Goal: Task Accomplishment & Management: Manage account settings

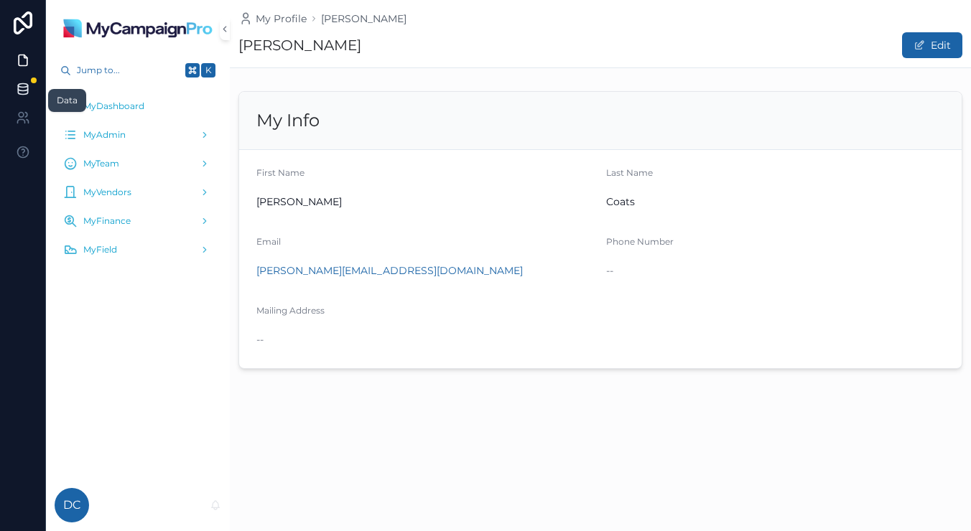
click at [32, 92] on link at bounding box center [22, 89] width 45 height 29
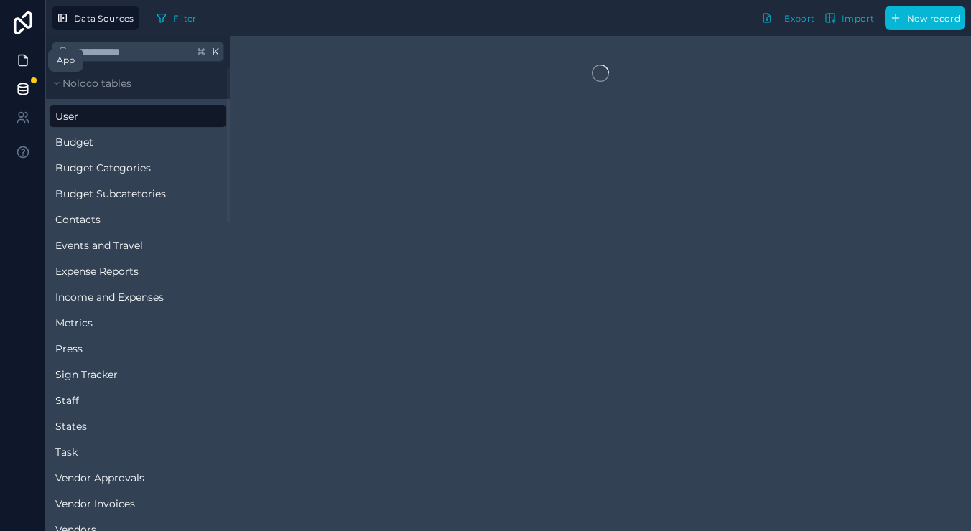
click at [19, 58] on icon at bounding box center [23, 60] width 9 height 11
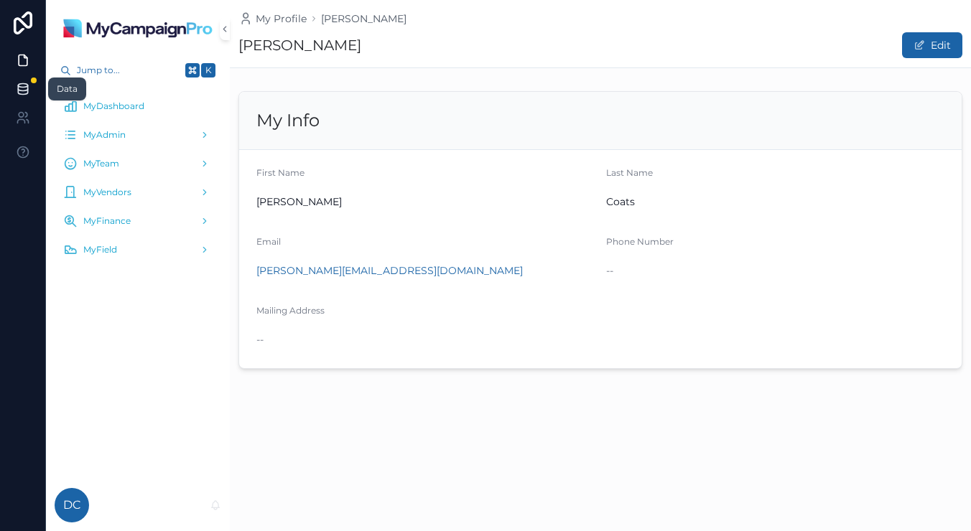
click at [20, 89] on icon at bounding box center [23, 89] width 14 height 14
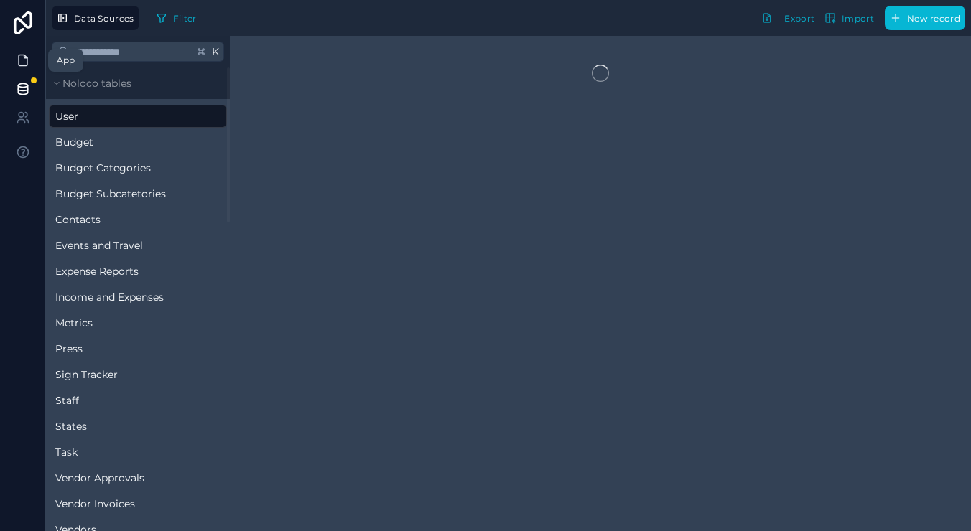
click at [29, 62] on icon at bounding box center [23, 60] width 14 height 14
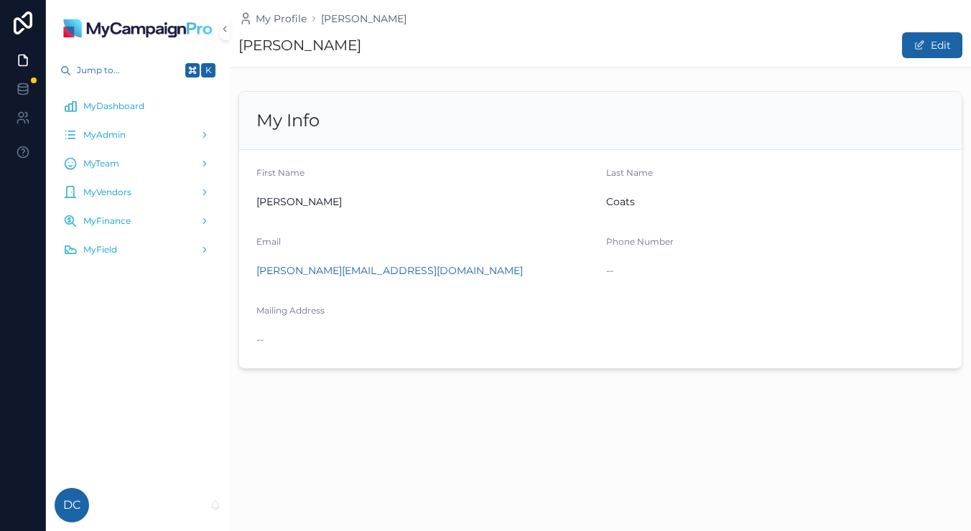
click at [294, 490] on div "My Profile Dan Coats Dan Coats Edit My Info First Name Dan Last Name Coats Emai…" at bounding box center [600, 265] width 741 height 531
click at [22, 85] on icon at bounding box center [23, 89] width 14 height 14
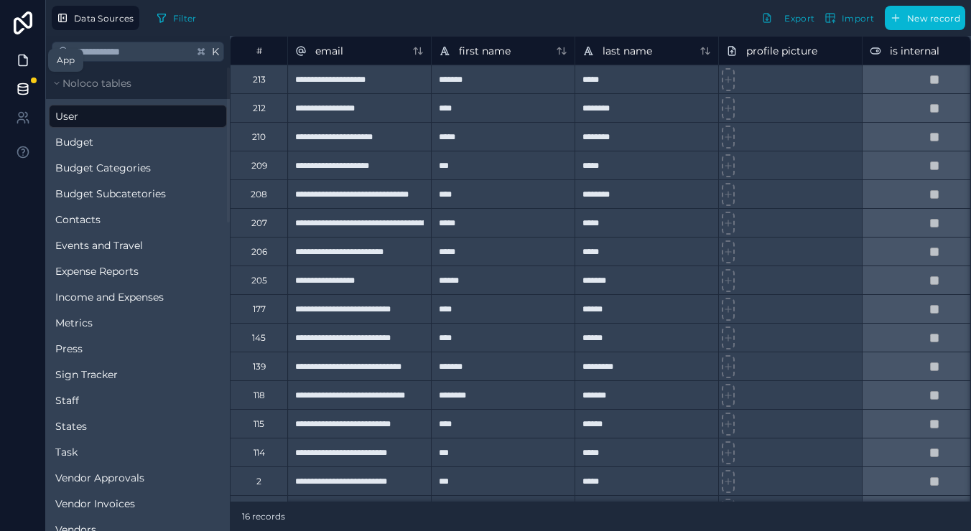
click at [31, 72] on link at bounding box center [22, 60] width 45 height 29
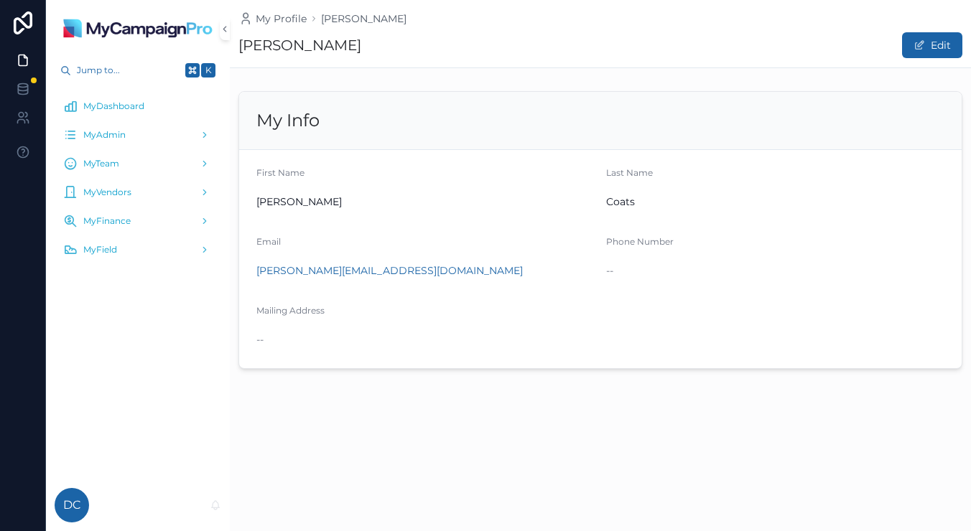
click at [75, 501] on span "DC" at bounding box center [71, 505] width 17 height 17
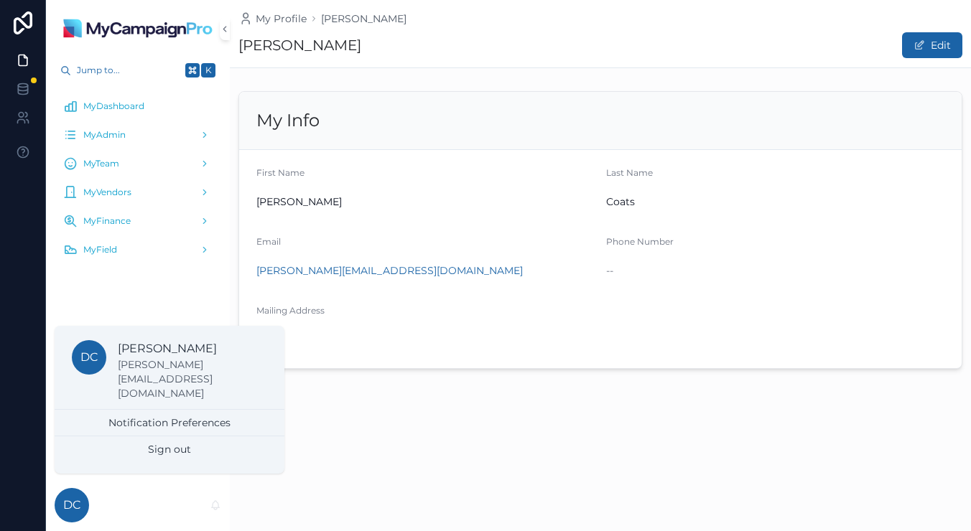
click at [150, 492] on div "DC Dan Coats" at bounding box center [138, 506] width 184 height 52
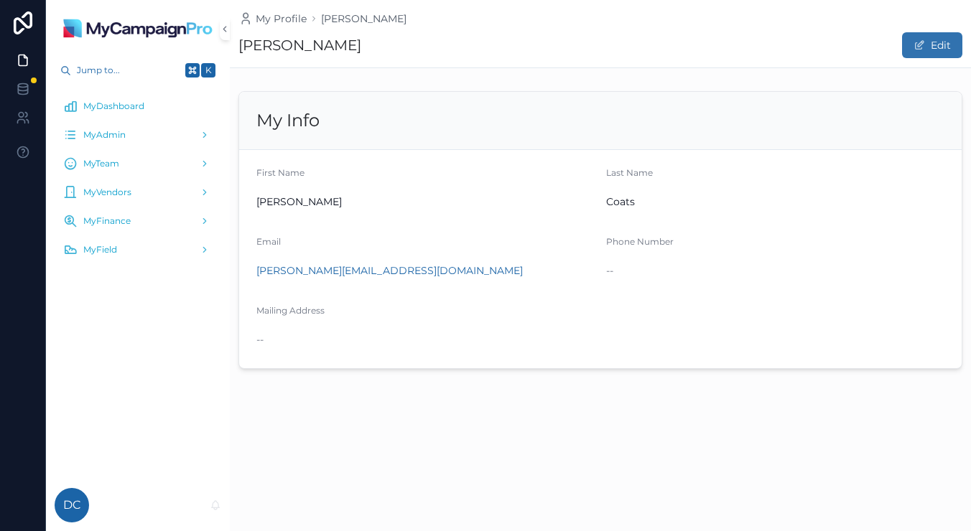
click at [935, 38] on button "Edit" at bounding box center [932, 45] width 60 height 26
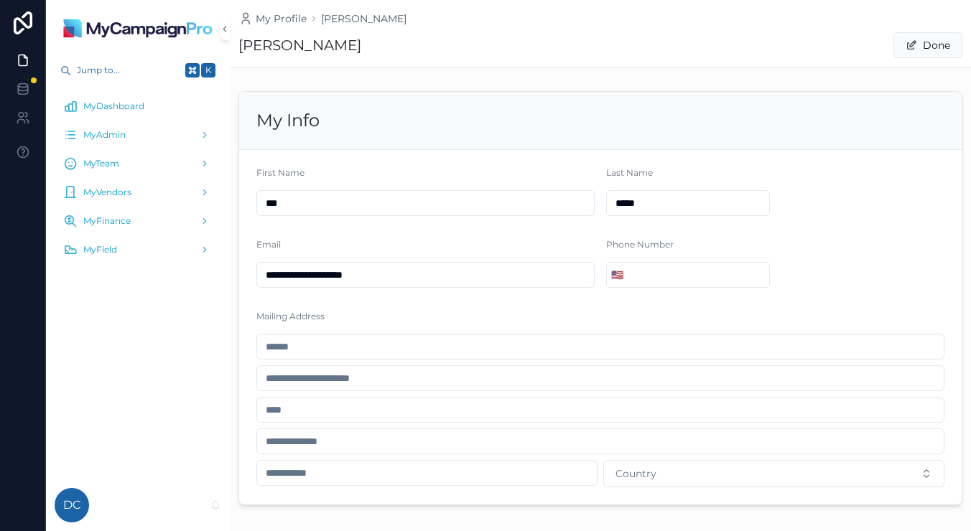
drag, startPoint x: 948, startPoint y: 46, endPoint x: 835, endPoint y: 50, distance: 112.8
click at [948, 46] on button "Done" at bounding box center [927, 45] width 69 height 26
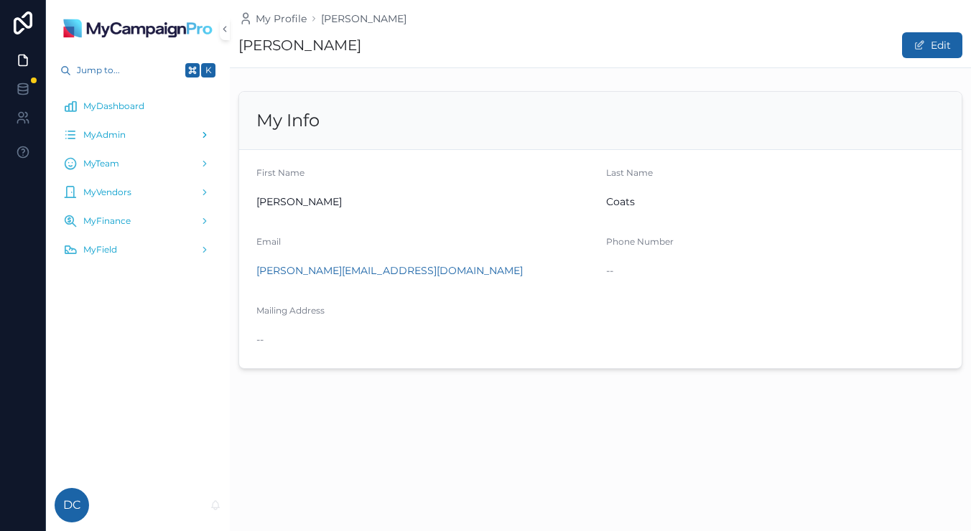
click at [122, 128] on div "MyAdmin" at bounding box center [137, 134] width 149 height 23
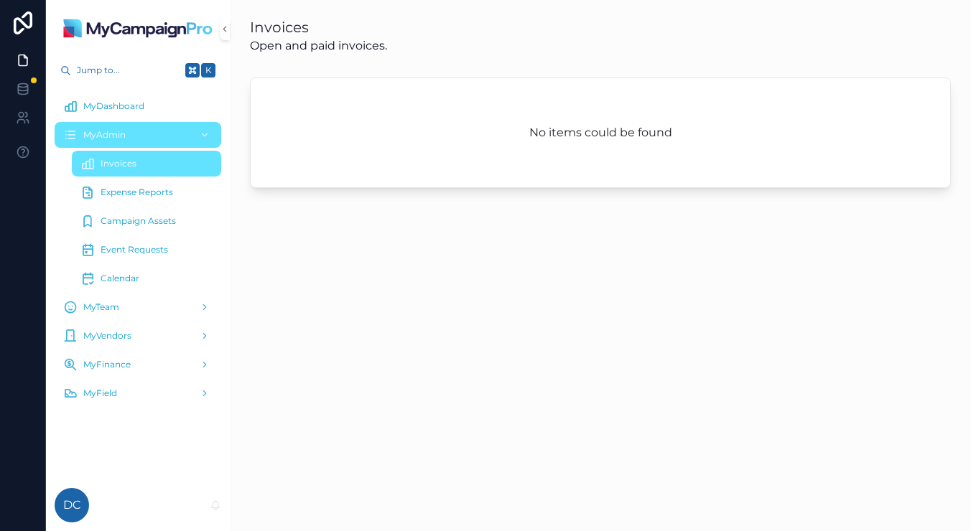
click at [332, 56] on div "Invoices Open and paid invoices." at bounding box center [600, 35] width 718 height 49
click at [20, 125] on link at bounding box center [22, 117] width 45 height 29
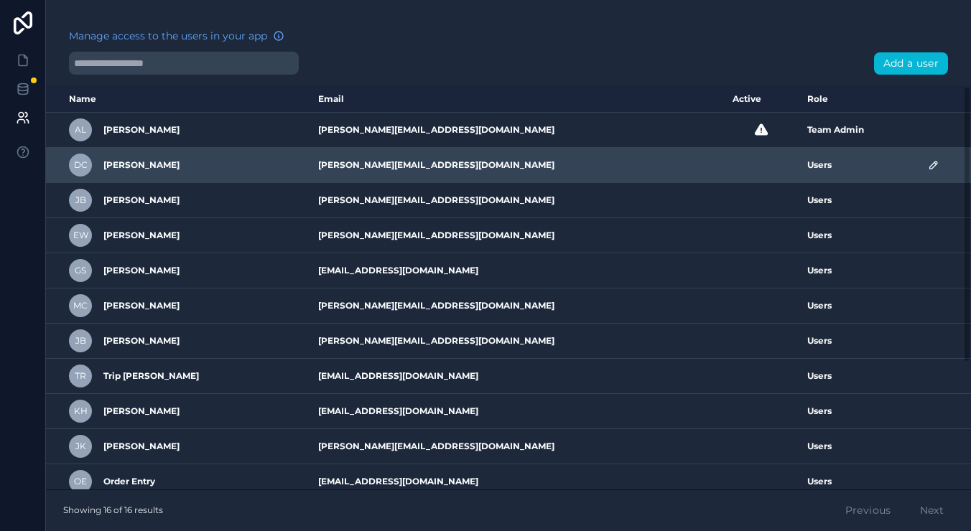
click at [929, 165] on icon "scrollable content" at bounding box center [933, 164] width 11 height 11
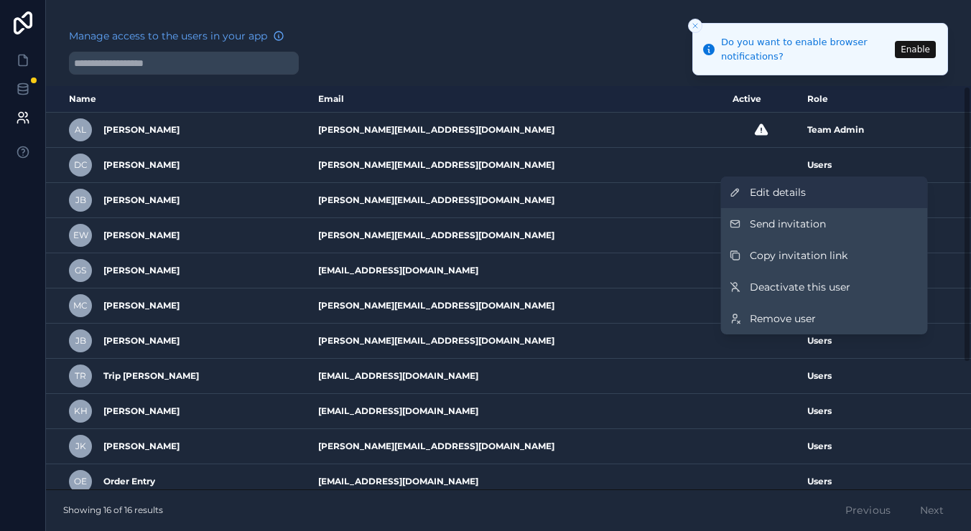
click at [844, 199] on link "Edit details" at bounding box center [824, 193] width 207 height 32
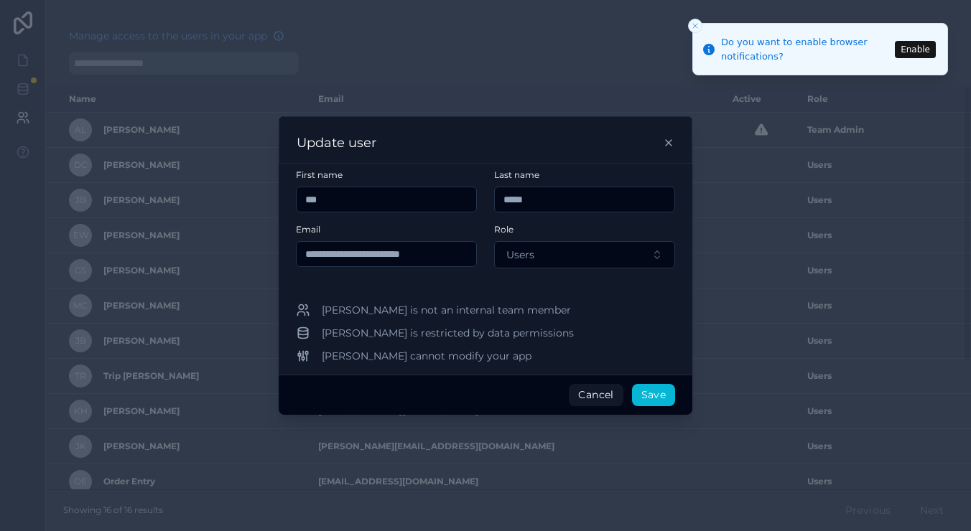
click at [525, 269] on form "**********" at bounding box center [485, 227] width 379 height 116
click at [536, 261] on button "Users" at bounding box center [584, 254] width 181 height 27
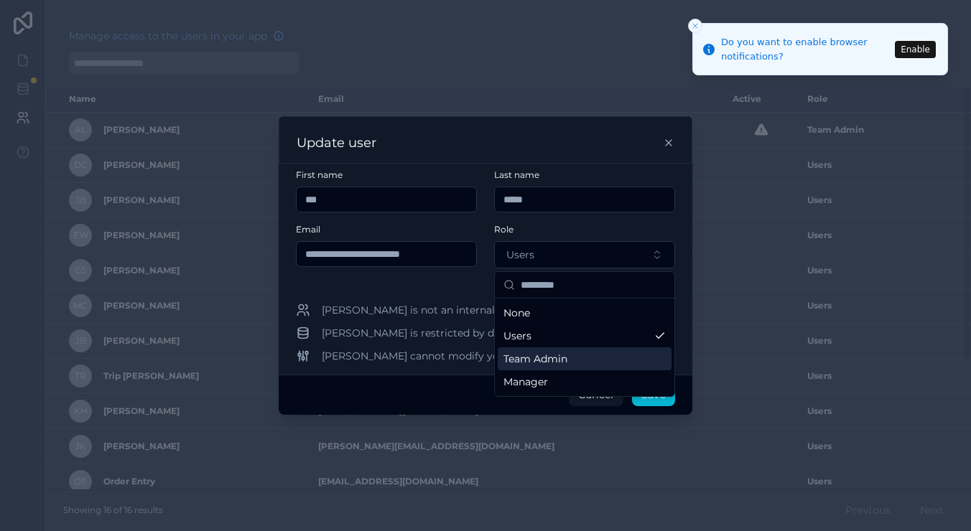
click at [551, 359] on span "Team Admin" at bounding box center [535, 359] width 64 height 14
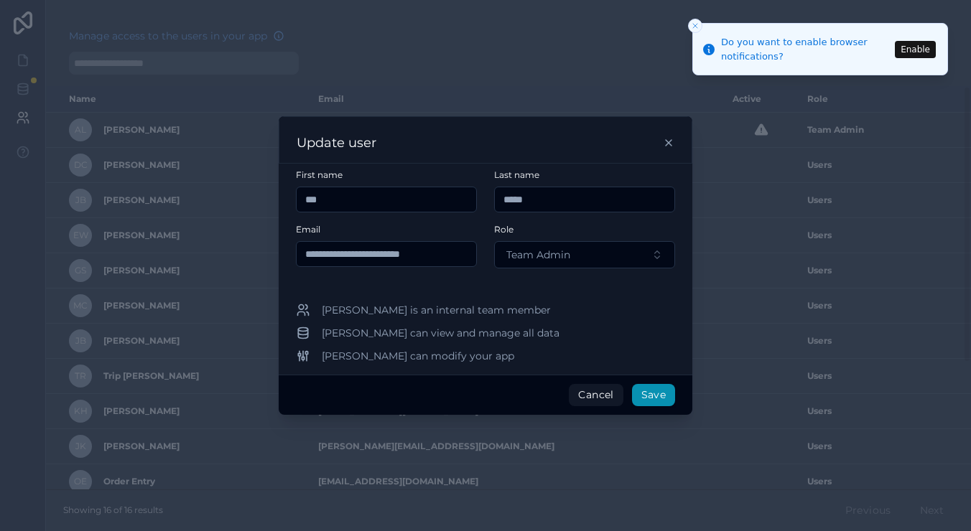
click at [667, 391] on button "Save" at bounding box center [653, 395] width 43 height 23
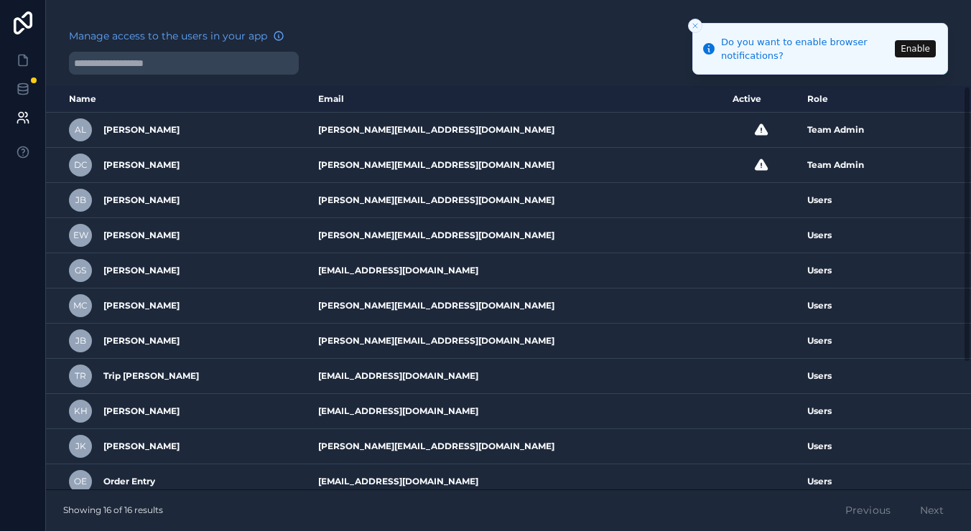
drag, startPoint x: 692, startPoint y: 26, endPoint x: 668, endPoint y: 29, distance: 23.9
click at [692, 26] on icon "Close toast" at bounding box center [695, 26] width 9 height 9
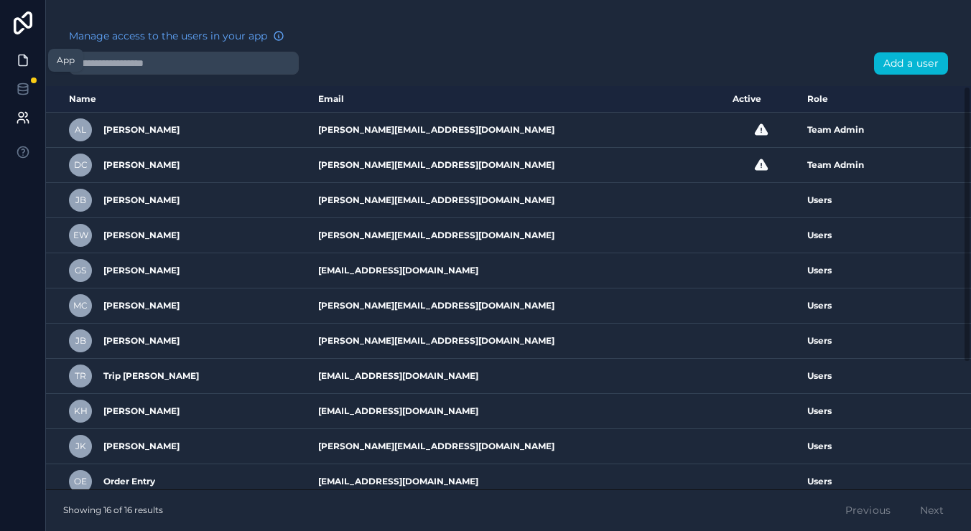
click at [24, 66] on icon at bounding box center [23, 60] width 9 height 11
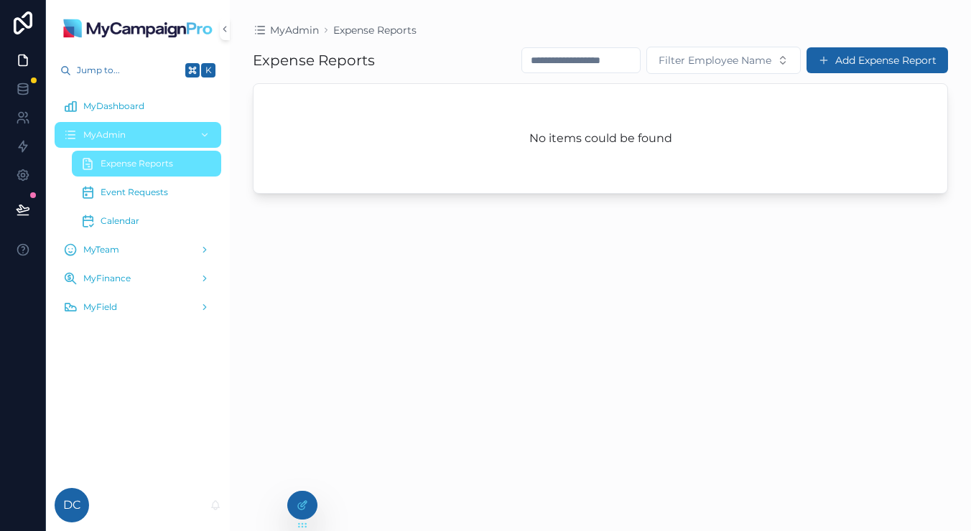
drag, startPoint x: 303, startPoint y: 507, endPoint x: 299, endPoint y: 487, distance: 20.4
click at [304, 507] on icon at bounding box center [301, 505] width 11 height 11
